Goal: Find specific page/section

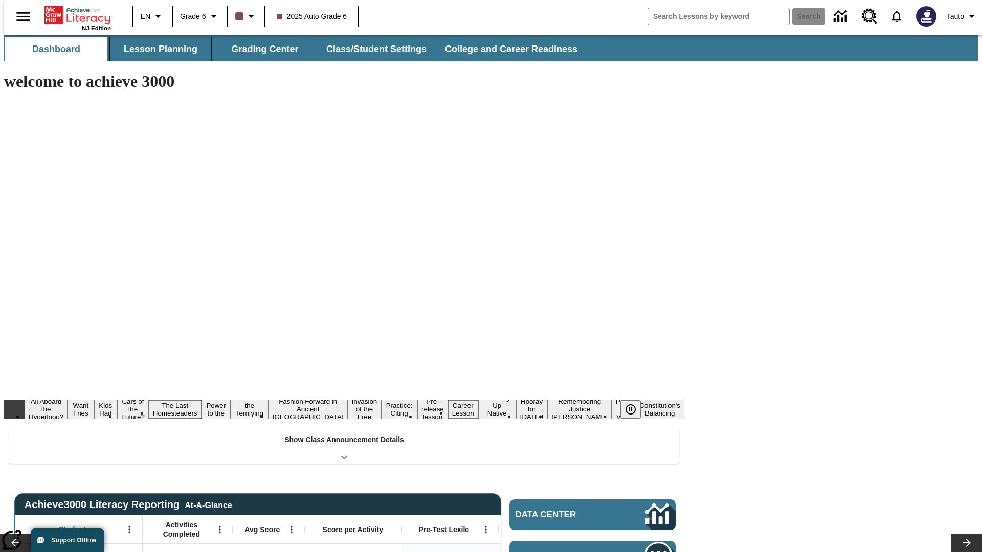
click at [157, 49] on button "Lesson Planning" at bounding box center [160, 49] width 102 height 25
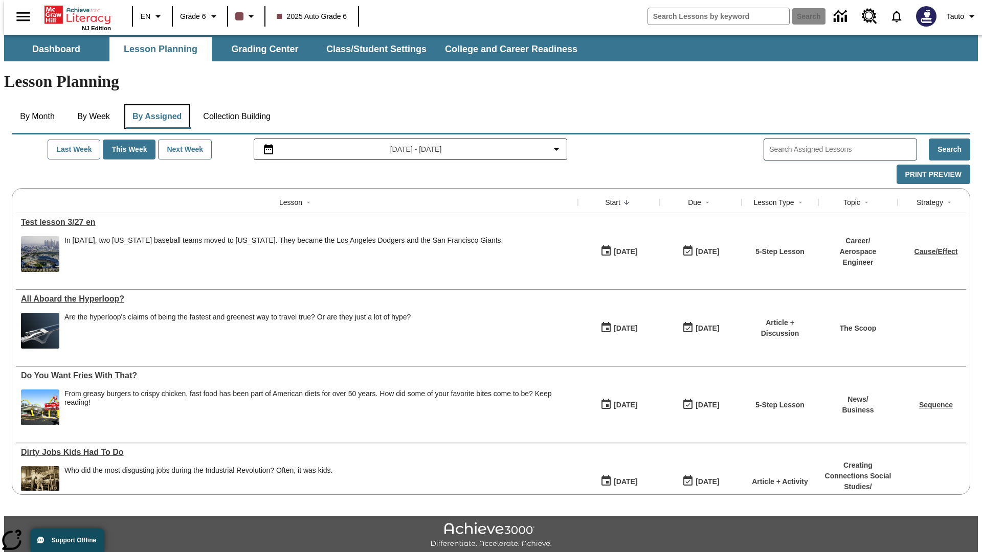
click at [154, 104] on button "By Assigned" at bounding box center [156, 116] width 65 height 25
type input "Test lesson 3/27 en"
